Goal: Complete application form: Complete application form

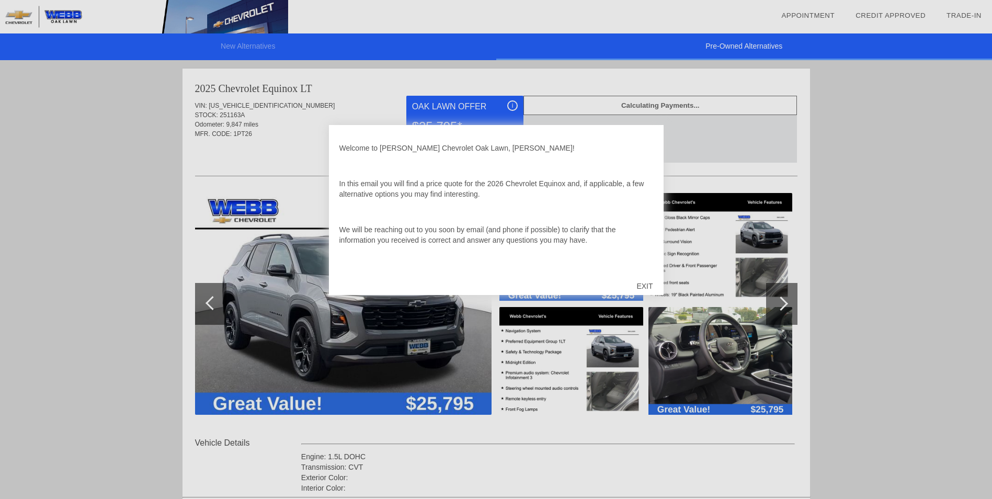
click at [650, 284] on div "EXIT" at bounding box center [644, 285] width 37 height 31
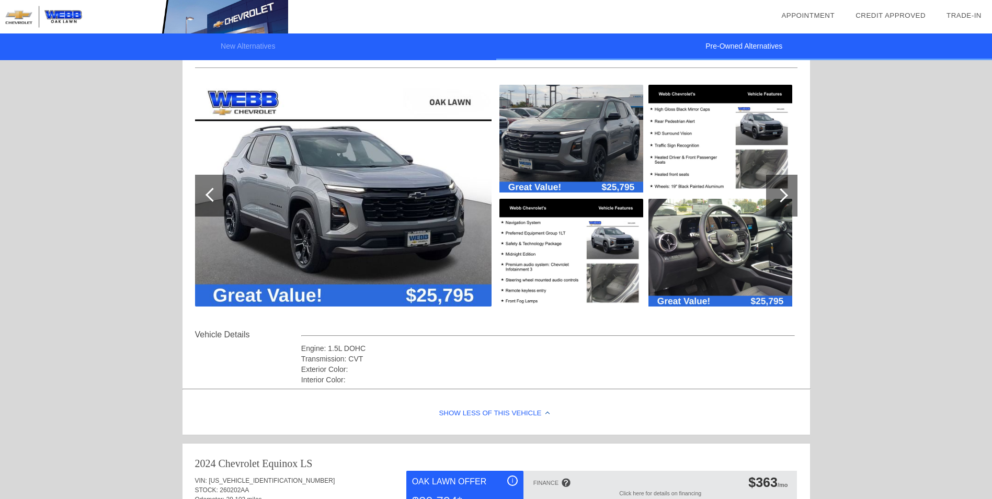
scroll to position [105, 0]
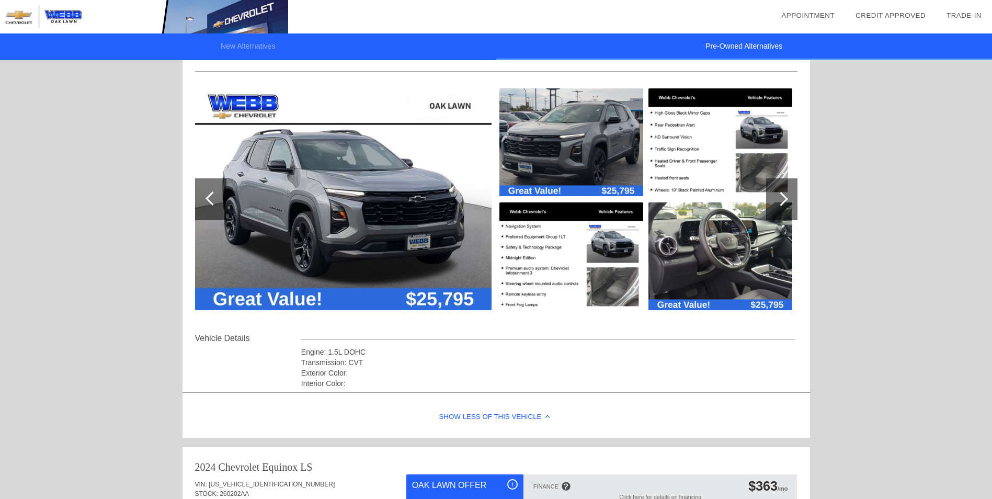
click at [205, 199] on div at bounding box center [210, 199] width 31 height 42
click at [206, 198] on div at bounding box center [213, 198] width 14 height 14
click at [455, 231] on img at bounding box center [343, 199] width 297 height 222
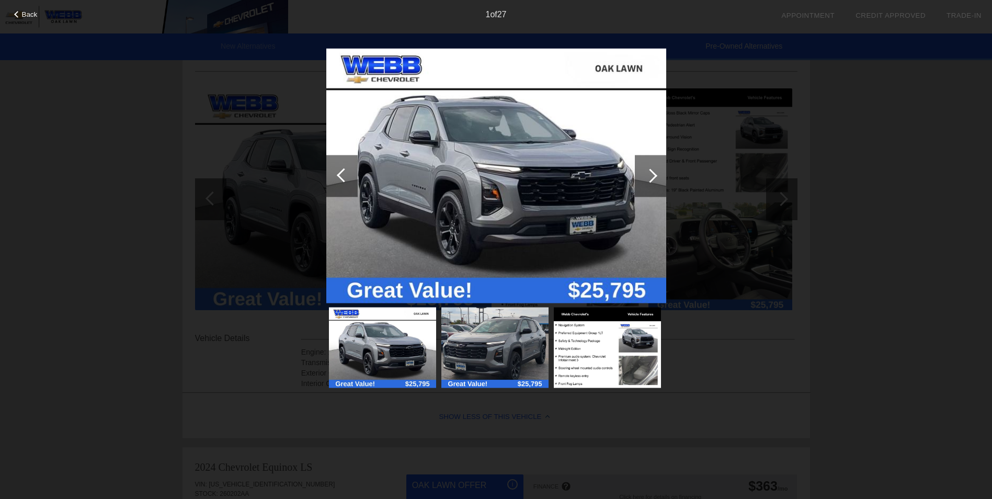
click at [651, 179] on div at bounding box center [650, 175] width 14 height 14
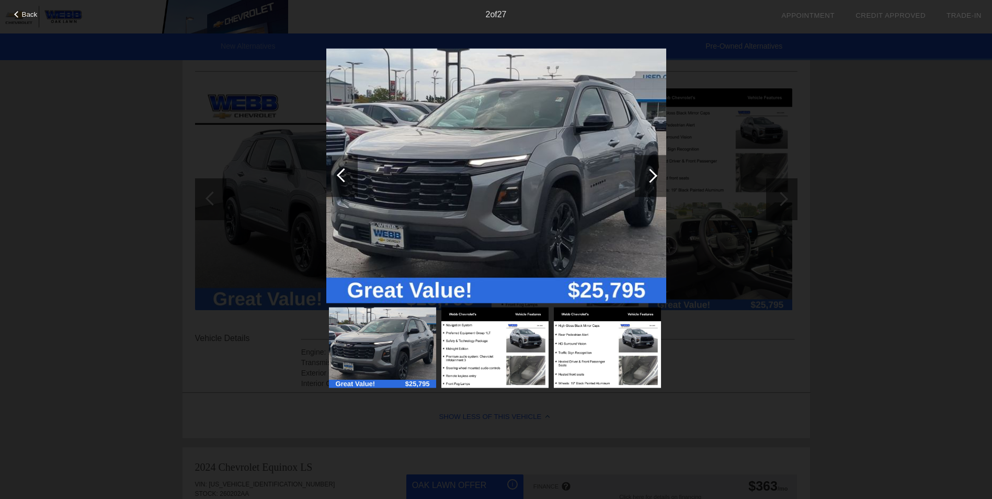
click at [651, 179] on div at bounding box center [650, 175] width 14 height 14
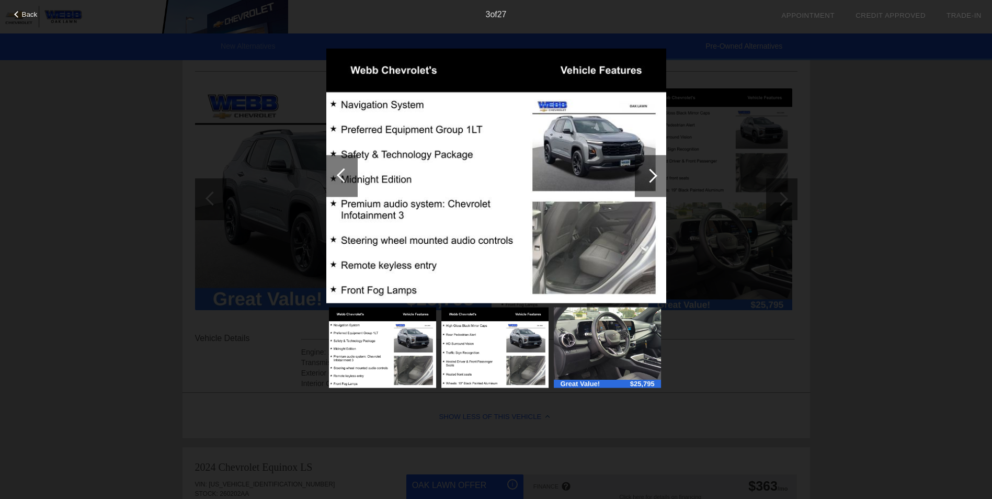
click at [651, 180] on div at bounding box center [650, 175] width 14 height 14
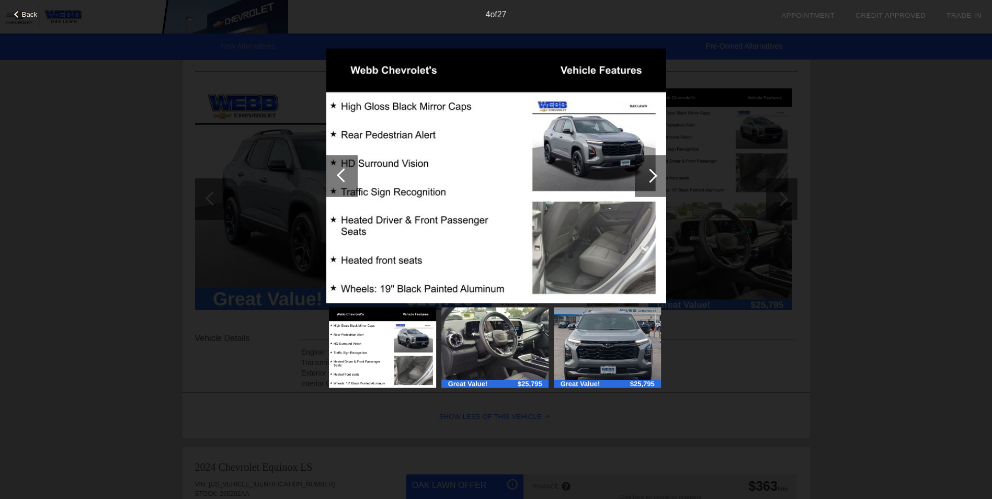
click at [651, 180] on div at bounding box center [650, 175] width 14 height 14
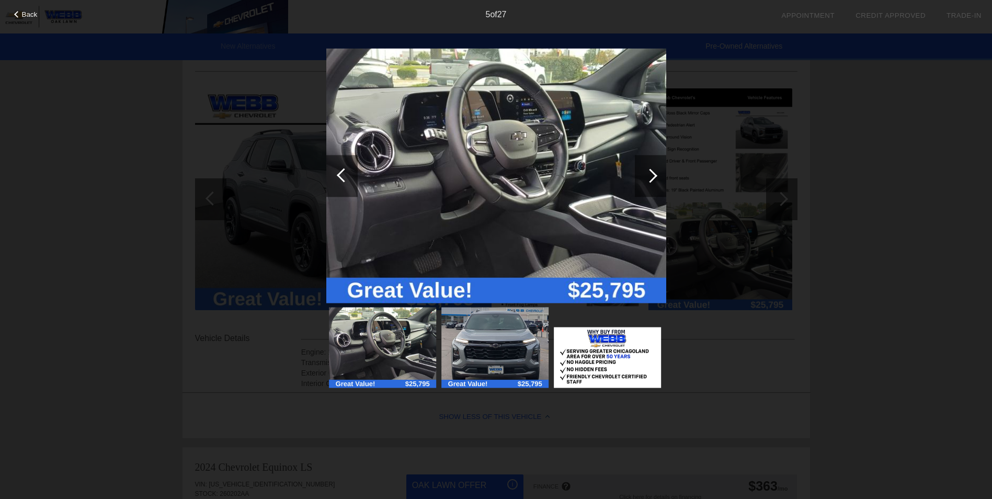
click at [651, 180] on div at bounding box center [650, 175] width 14 height 14
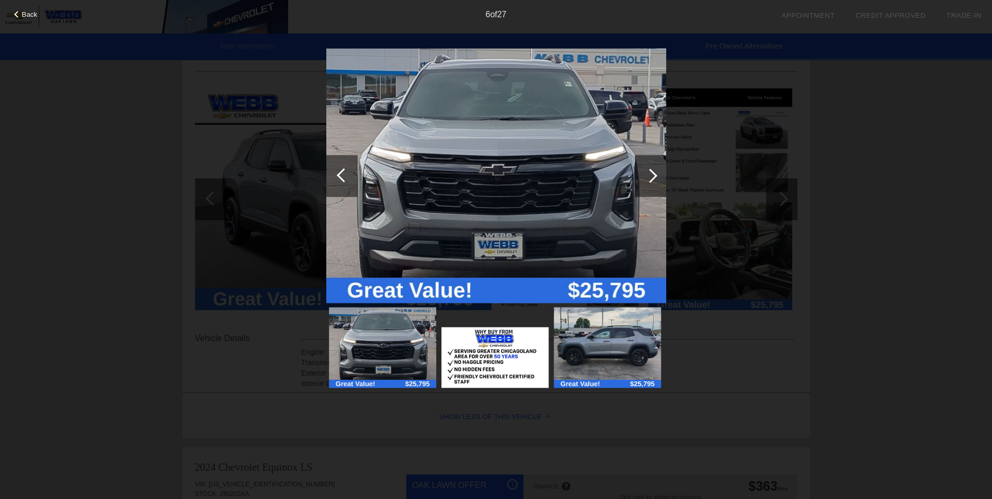
click at [651, 180] on div at bounding box center [650, 175] width 14 height 14
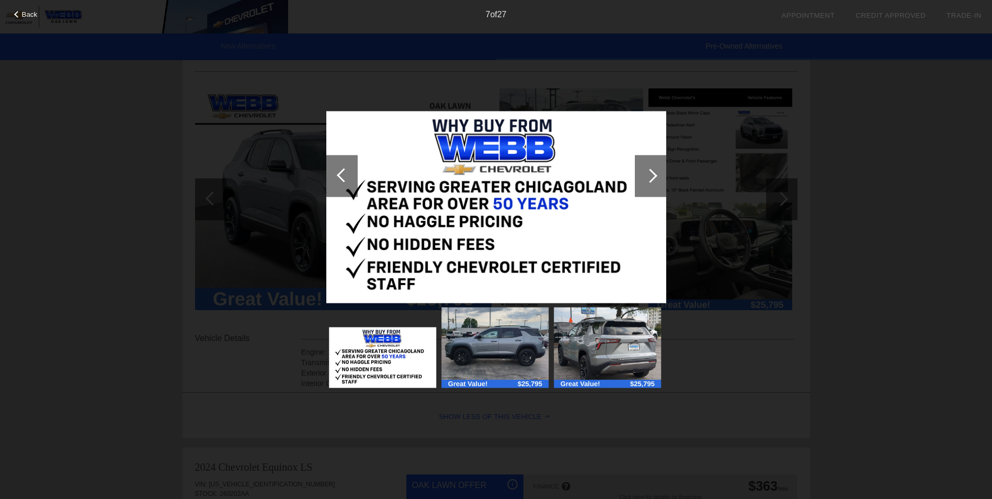
click at [651, 180] on div at bounding box center [650, 175] width 14 height 14
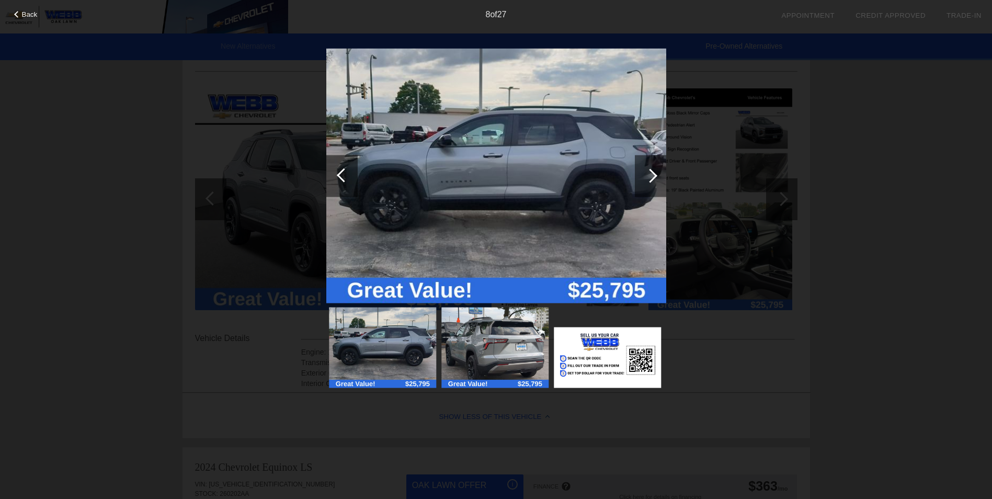
click at [648, 175] on div at bounding box center [650, 175] width 14 height 14
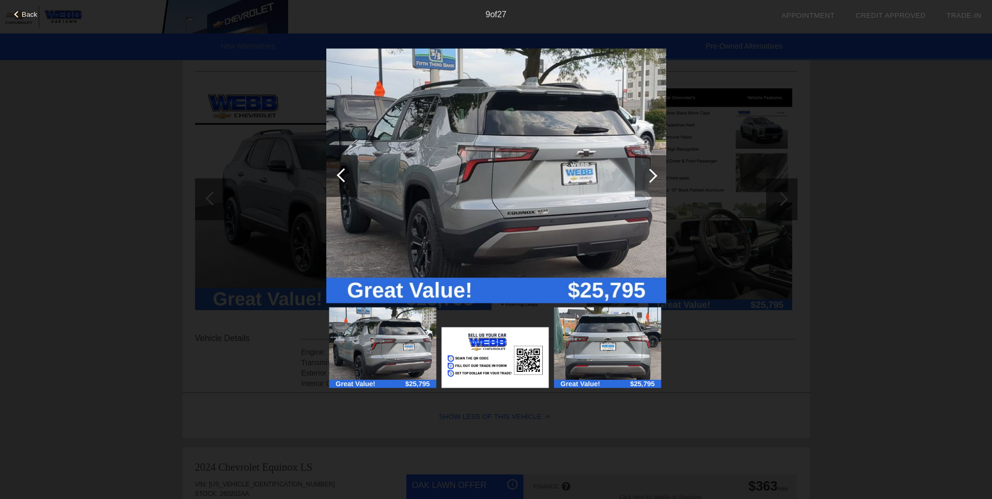
click at [648, 176] on div at bounding box center [650, 175] width 14 height 14
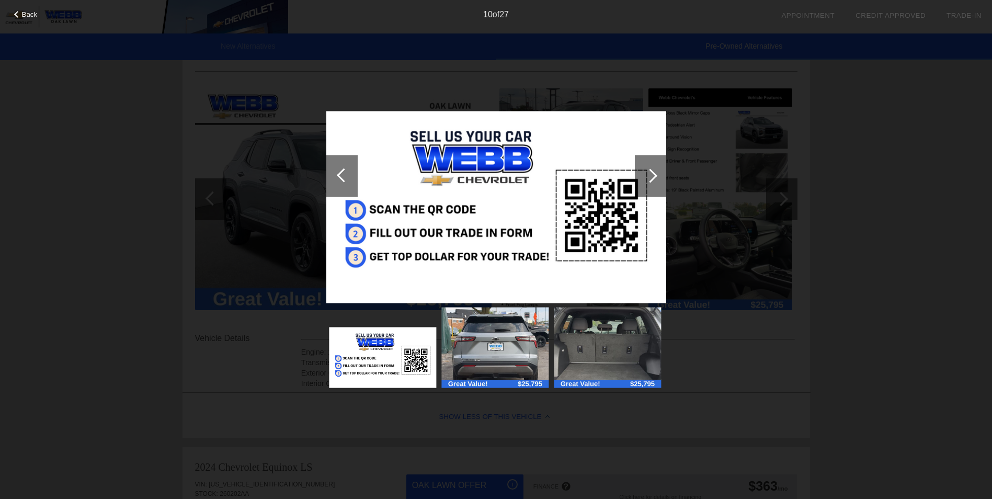
click at [648, 176] on div at bounding box center [650, 175] width 14 height 14
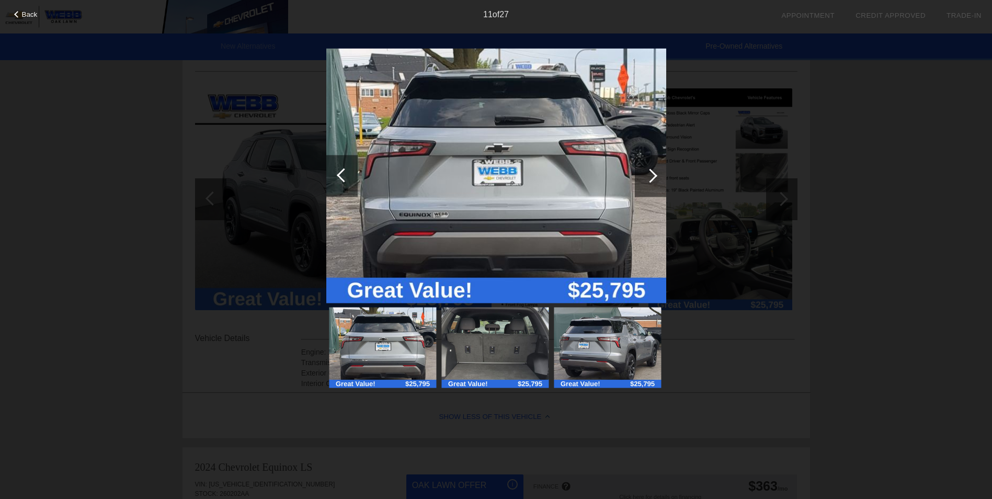
click at [648, 176] on div at bounding box center [650, 175] width 14 height 14
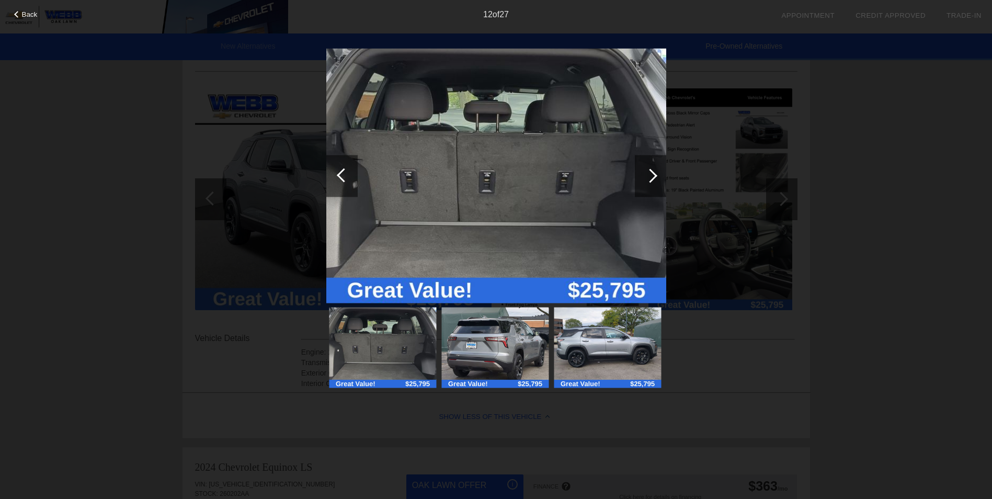
click at [648, 176] on div at bounding box center [650, 175] width 14 height 14
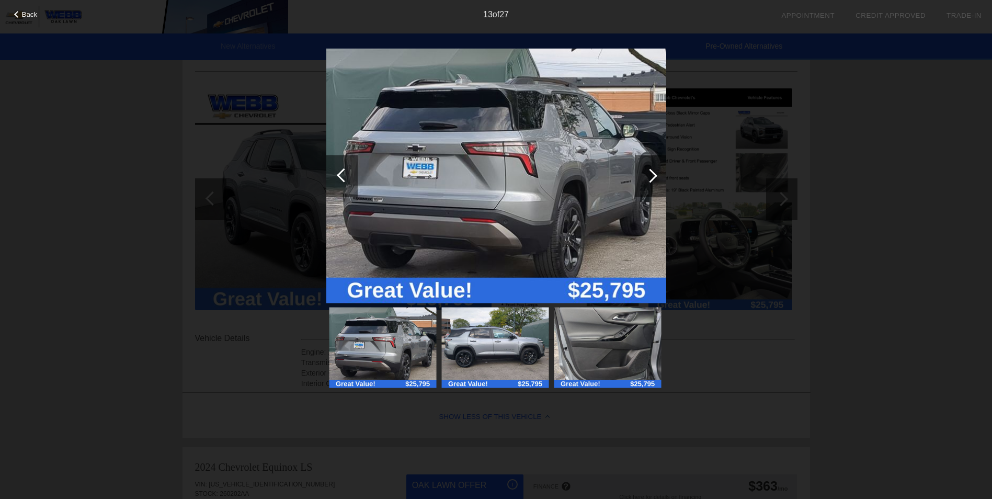
click at [648, 176] on div at bounding box center [650, 175] width 14 height 14
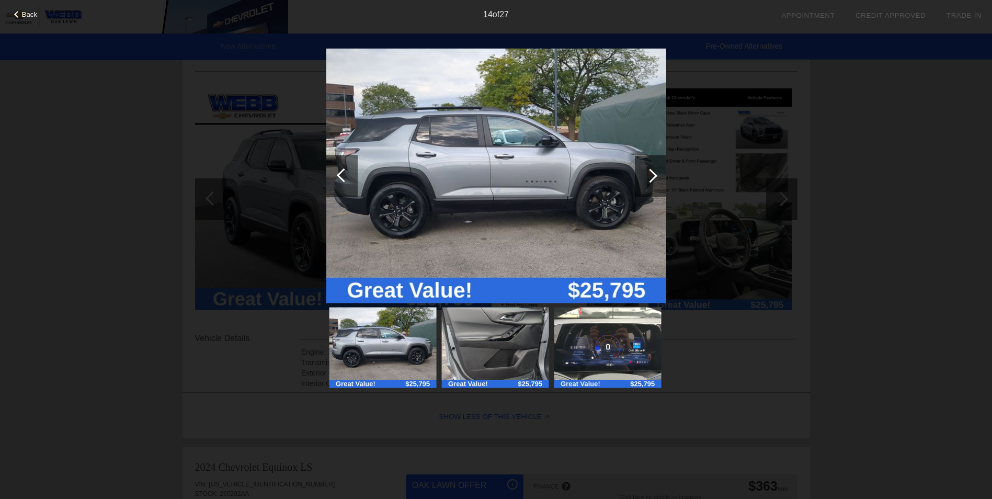
click at [648, 176] on div at bounding box center [650, 175] width 14 height 14
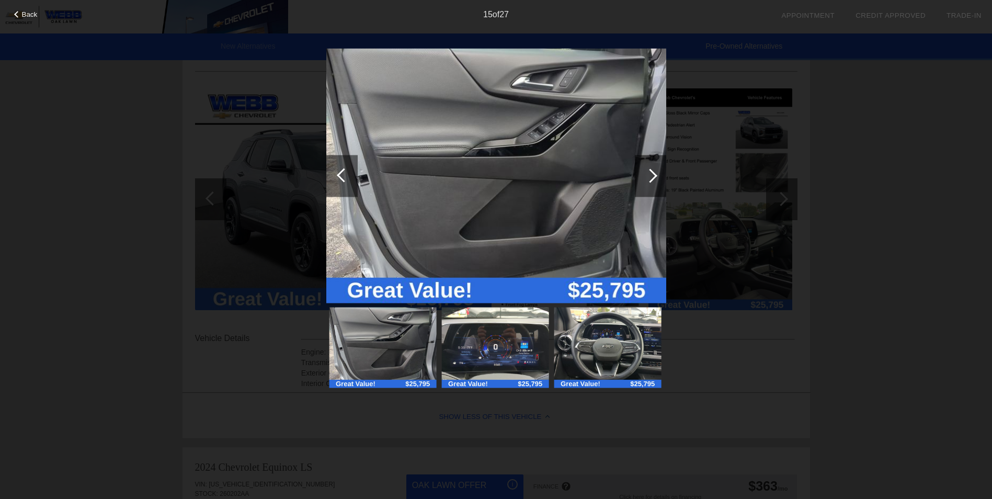
click at [648, 176] on div at bounding box center [650, 175] width 14 height 14
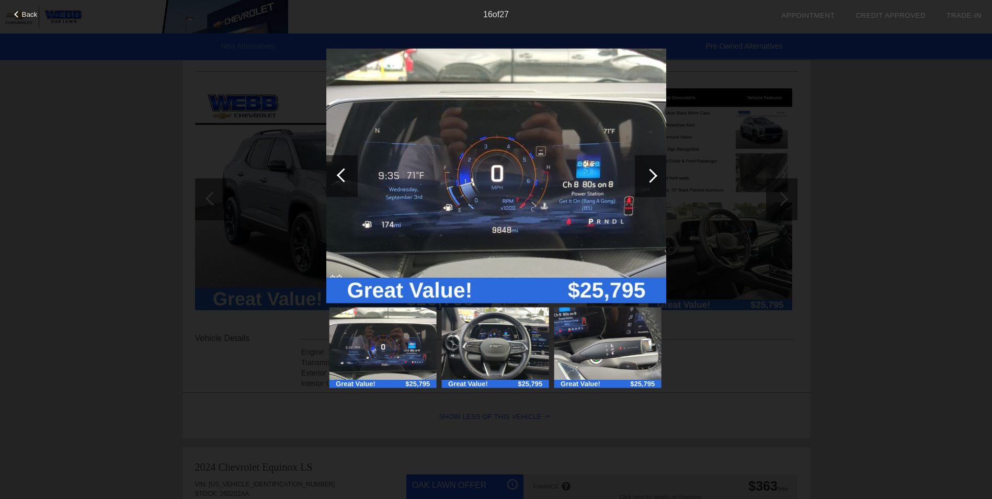
click at [648, 176] on div at bounding box center [650, 175] width 14 height 14
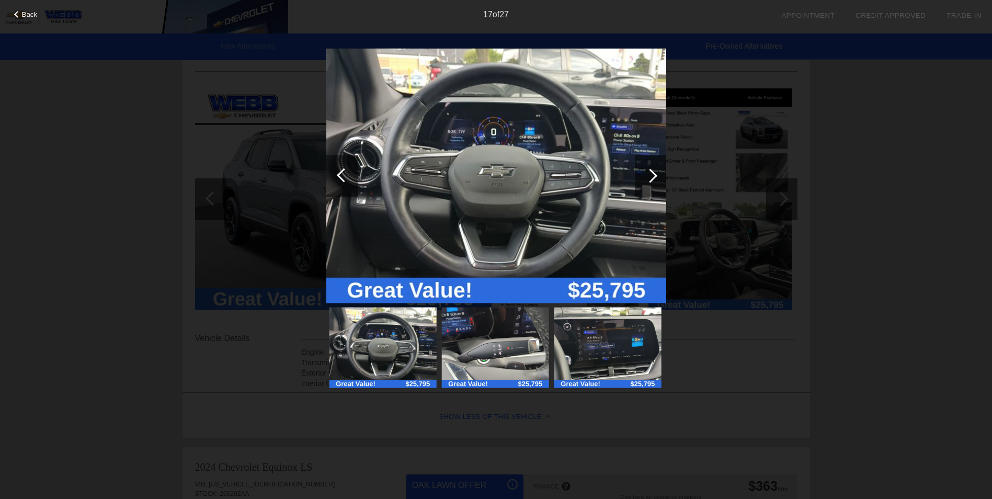
click at [648, 176] on div at bounding box center [650, 175] width 14 height 14
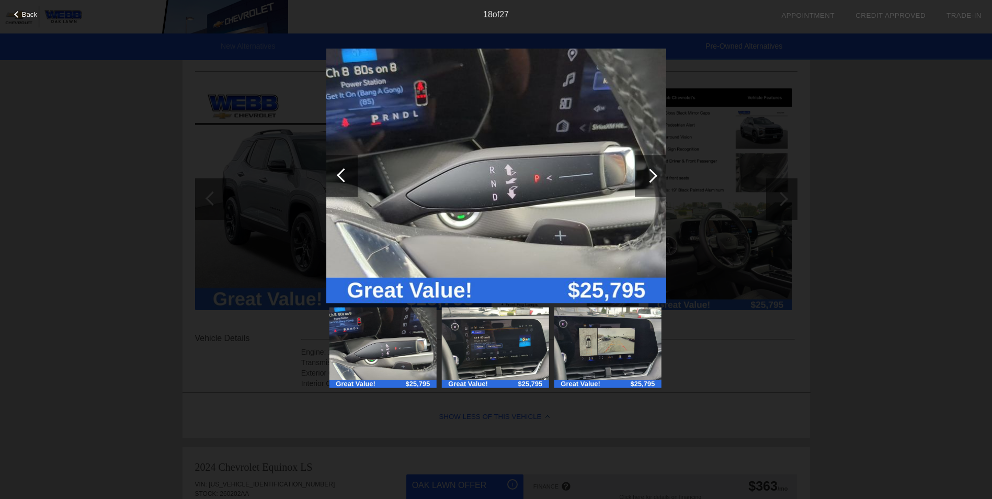
click at [648, 176] on div at bounding box center [650, 175] width 14 height 14
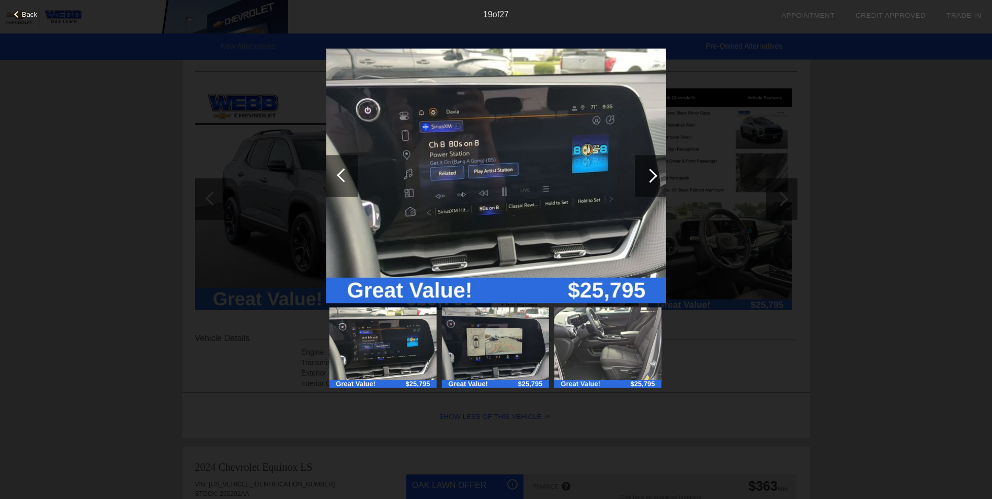
click at [648, 176] on div at bounding box center [650, 175] width 14 height 14
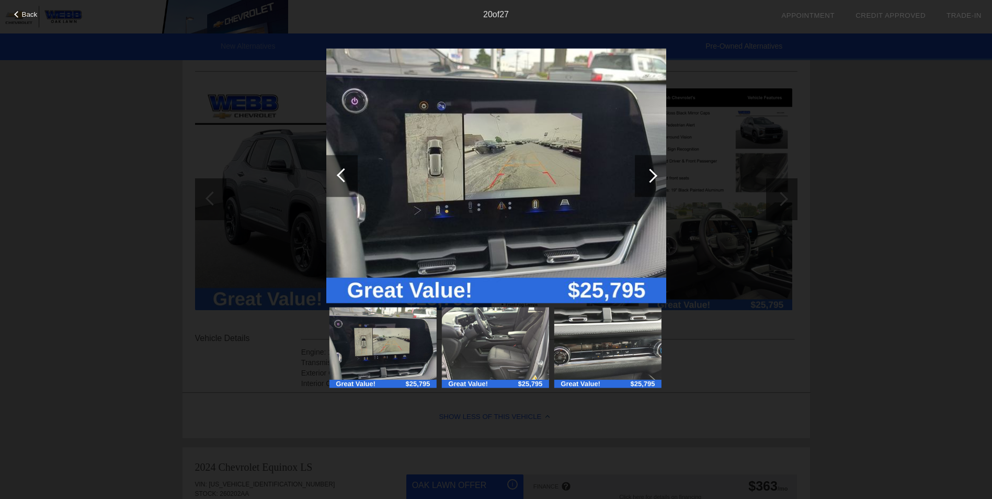
click at [648, 176] on div at bounding box center [650, 175] width 14 height 14
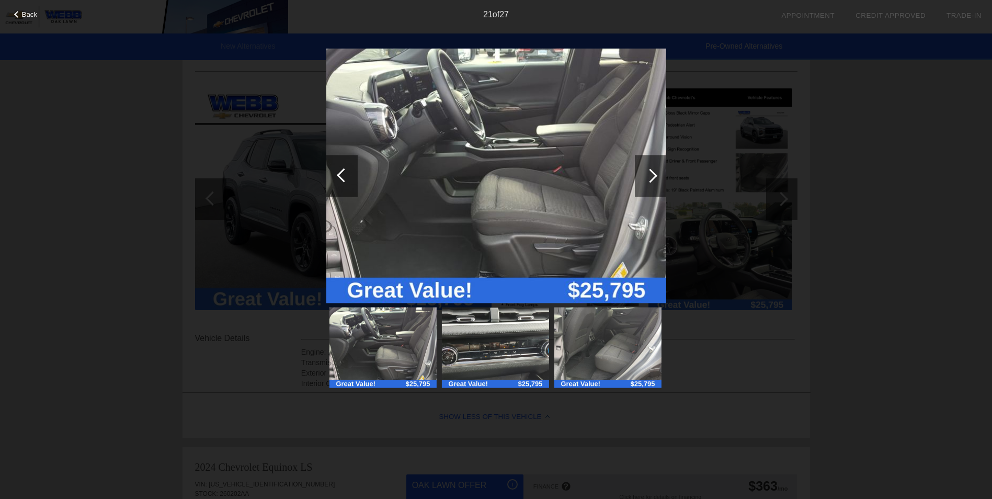
click at [648, 176] on div at bounding box center [650, 175] width 14 height 14
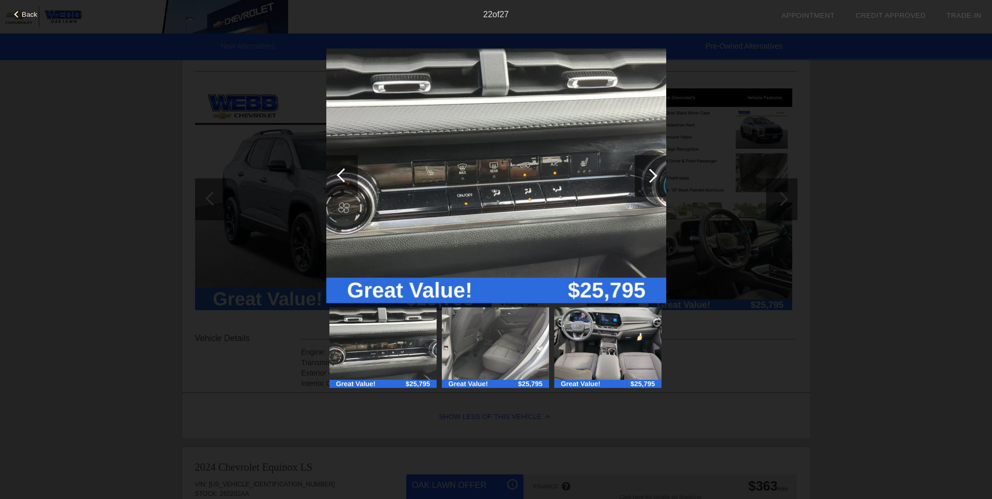
click at [648, 176] on div at bounding box center [650, 175] width 14 height 14
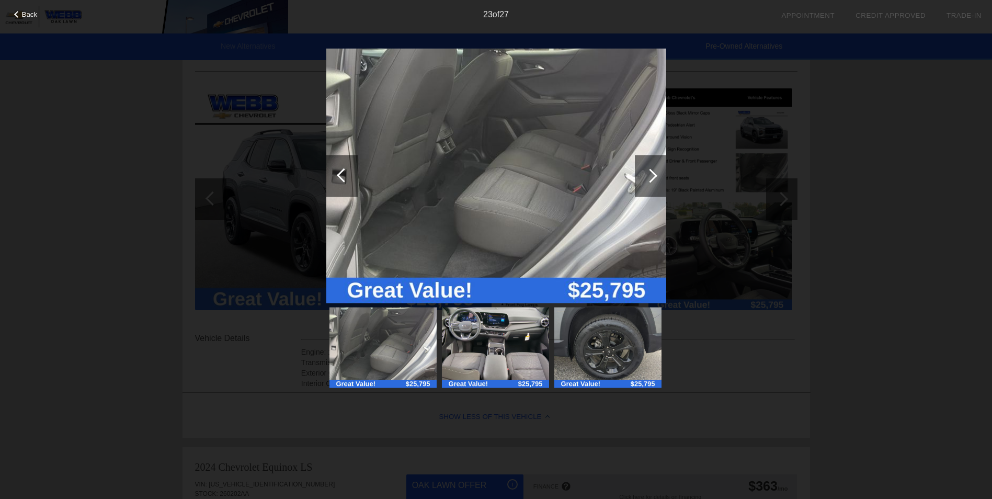
click at [648, 176] on div at bounding box center [650, 175] width 14 height 14
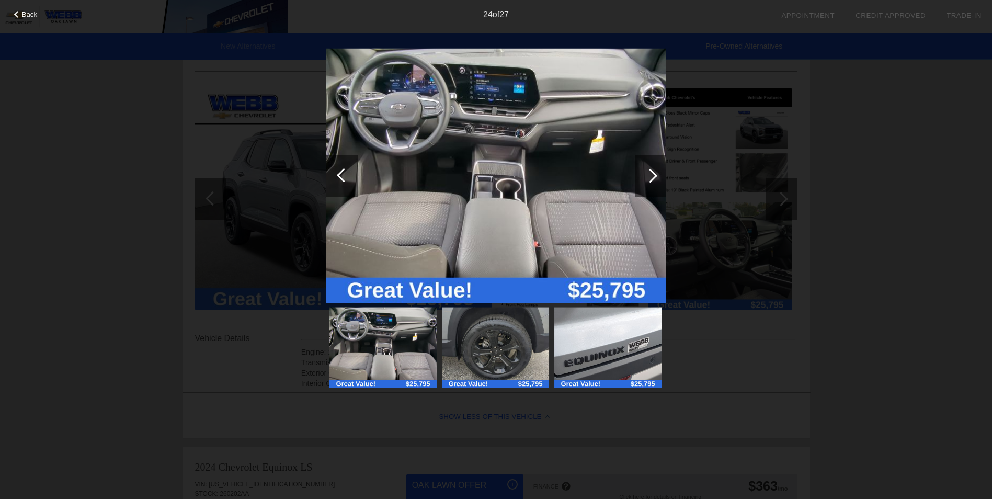
click at [648, 176] on div at bounding box center [650, 175] width 14 height 14
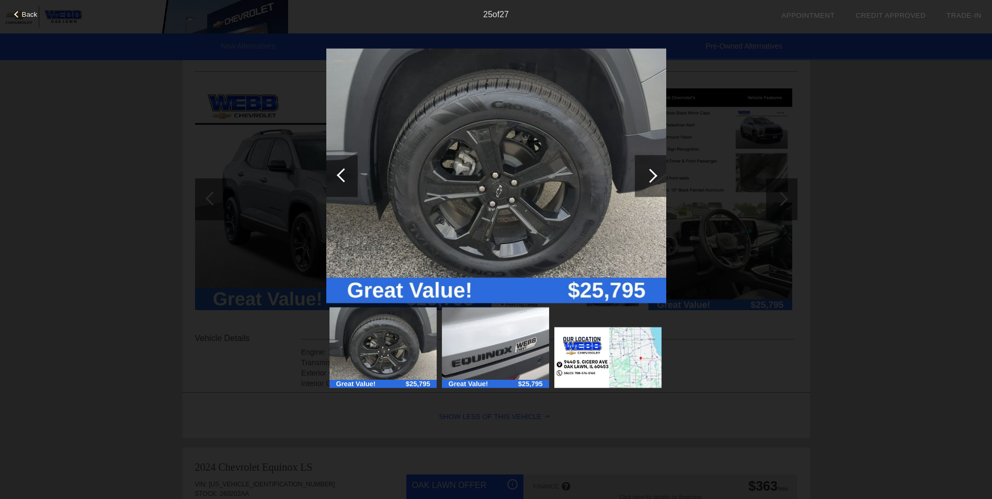
click at [648, 176] on div at bounding box center [650, 175] width 14 height 14
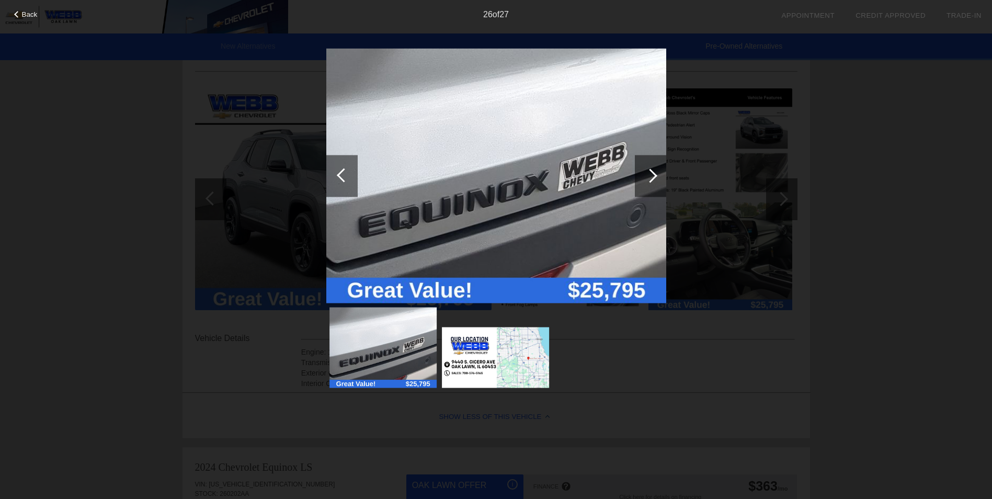
click at [648, 176] on div at bounding box center [650, 175] width 14 height 14
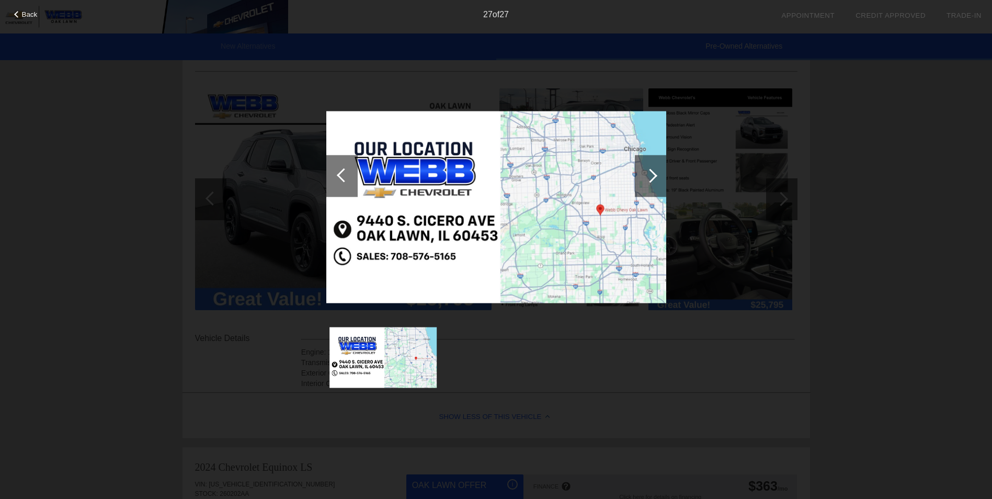
click at [25, 18] on span "Back" at bounding box center [30, 14] width 16 height 8
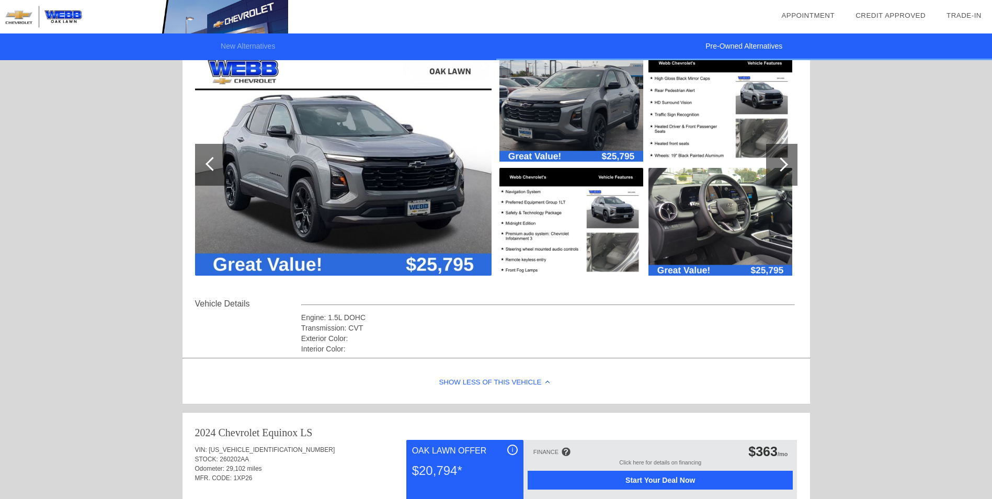
scroll to position [157, 0]
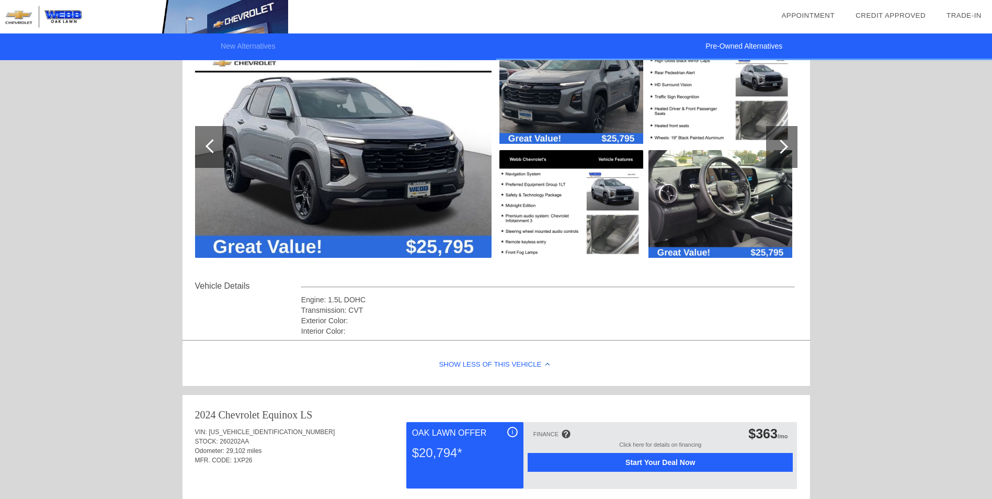
click at [209, 139] on div at bounding box center [210, 147] width 31 height 42
click at [211, 149] on div at bounding box center [213, 146] width 14 height 14
click at [783, 147] on div at bounding box center [781, 147] width 14 height 14
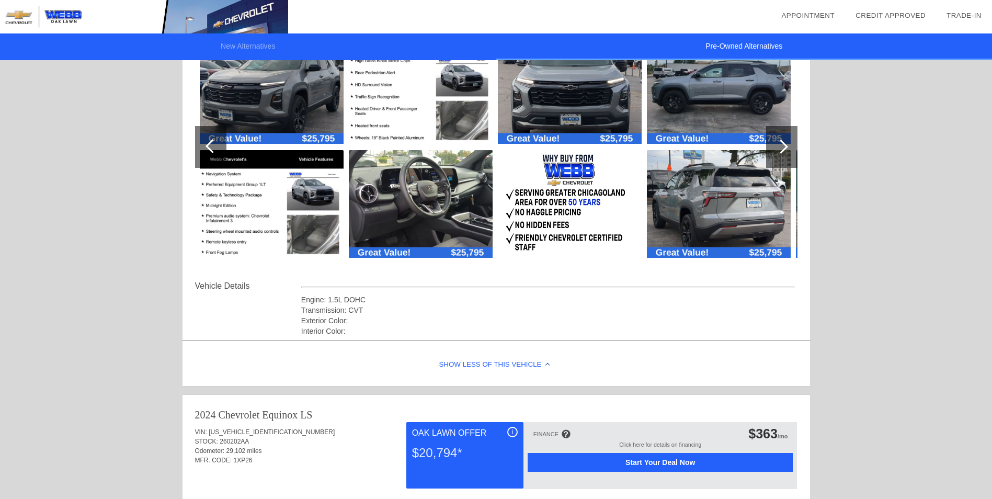
click at [783, 147] on div at bounding box center [781, 147] width 14 height 14
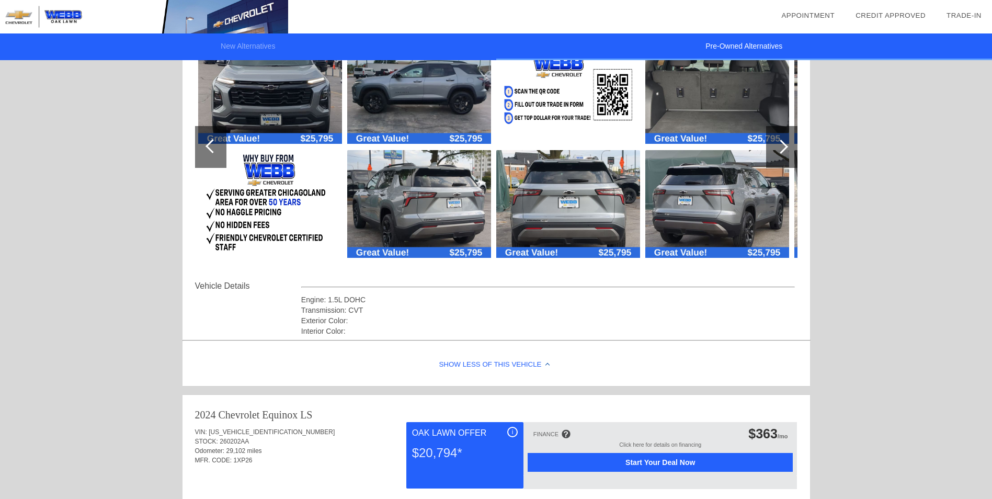
click at [783, 147] on div at bounding box center [781, 147] width 14 height 14
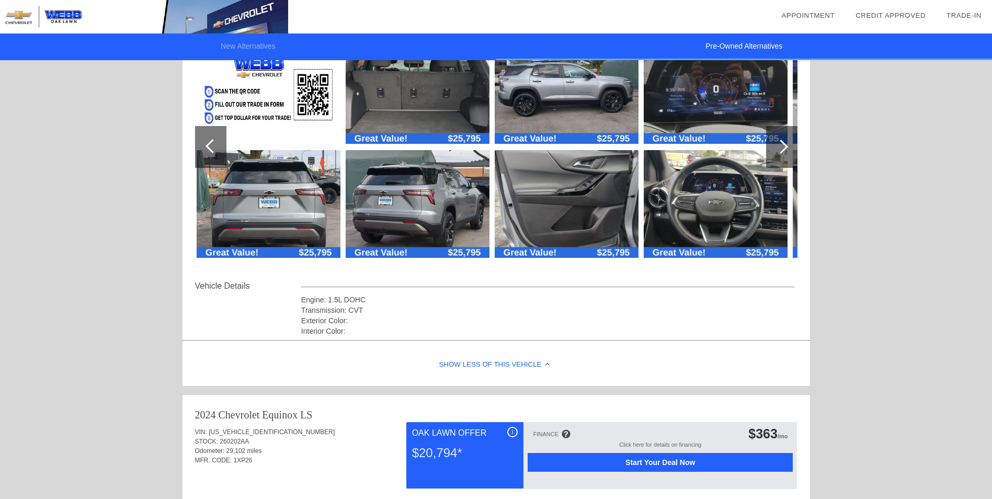
click at [783, 147] on div at bounding box center [781, 147] width 14 height 14
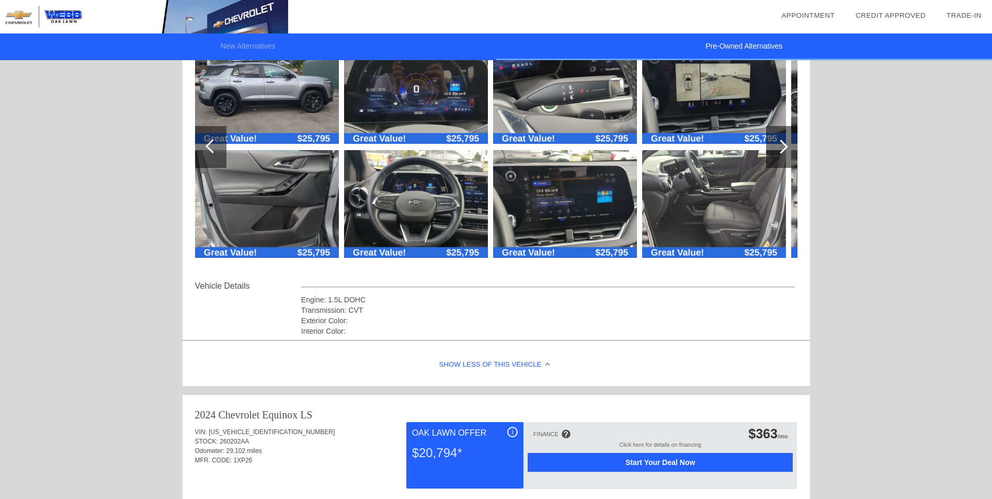
click at [783, 147] on div at bounding box center [781, 147] width 14 height 14
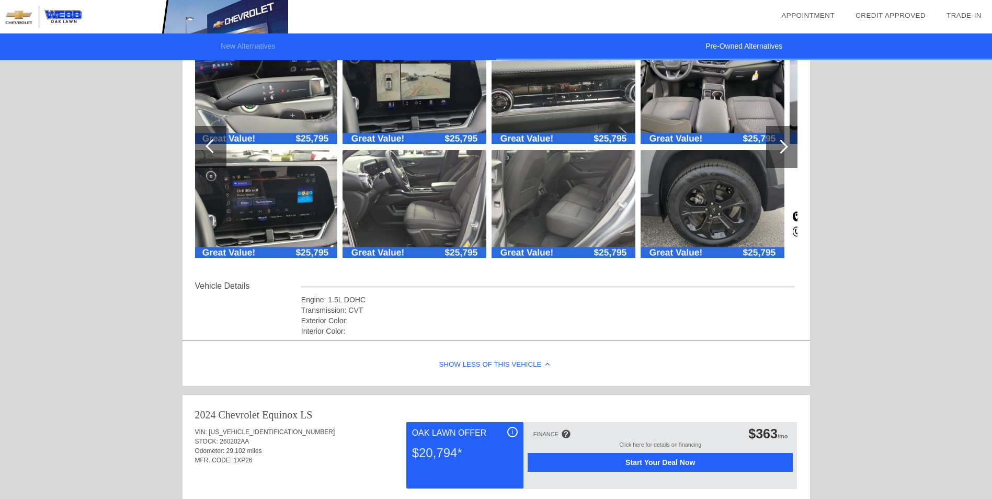
scroll to position [52, 0]
